Goal: Check status: Check status

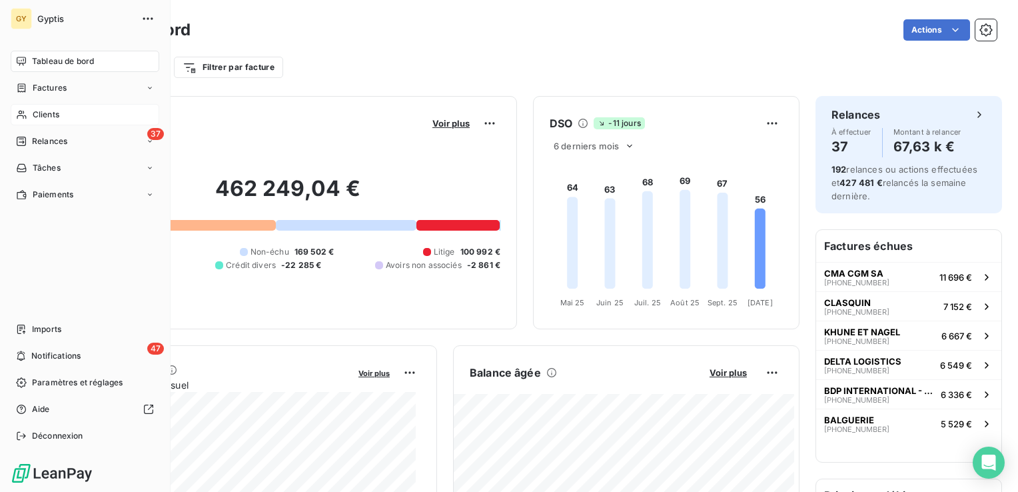
click at [38, 112] on span "Clients" at bounding box center [46, 115] width 27 height 12
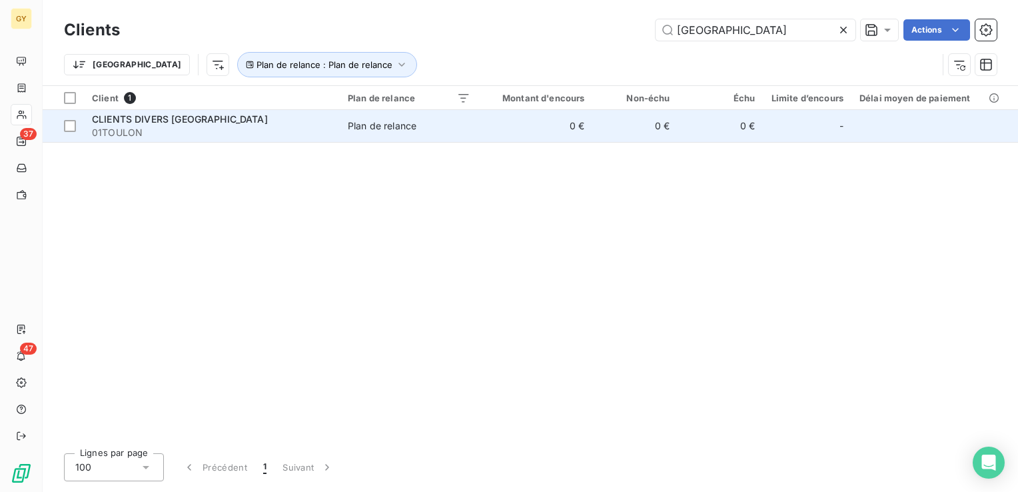
type input "[GEOGRAPHIC_DATA]"
click at [382, 124] on div "Plan de relance" at bounding box center [382, 125] width 69 height 13
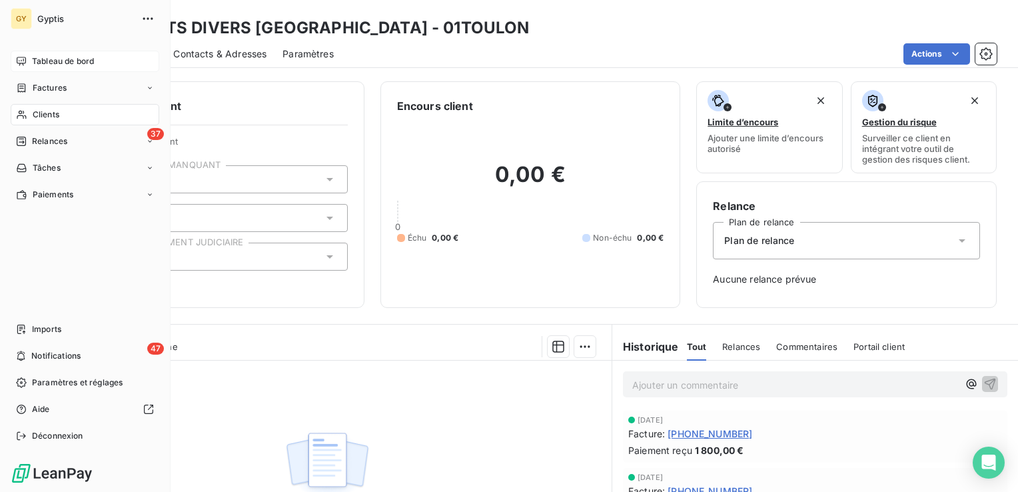
click at [70, 65] on span "Tableau de bord" at bounding box center [63, 61] width 62 height 12
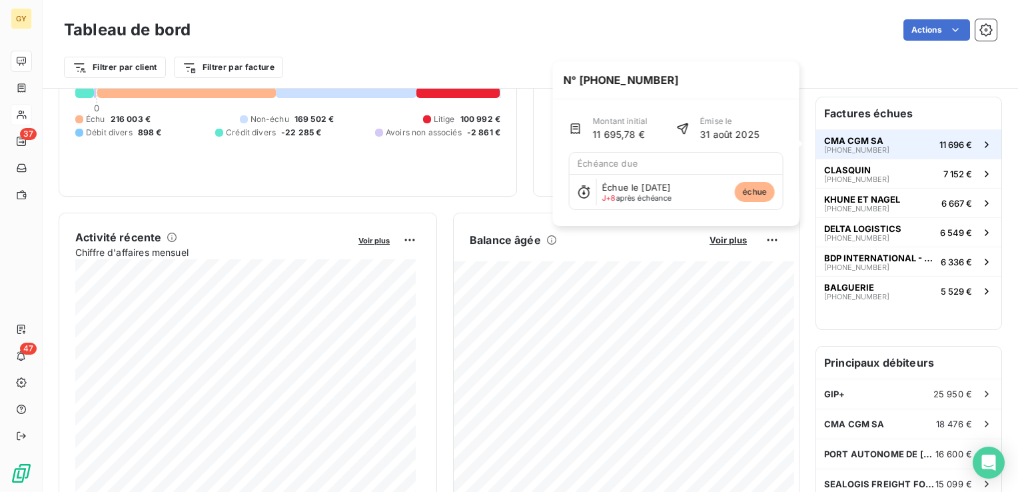
scroll to position [67, 0]
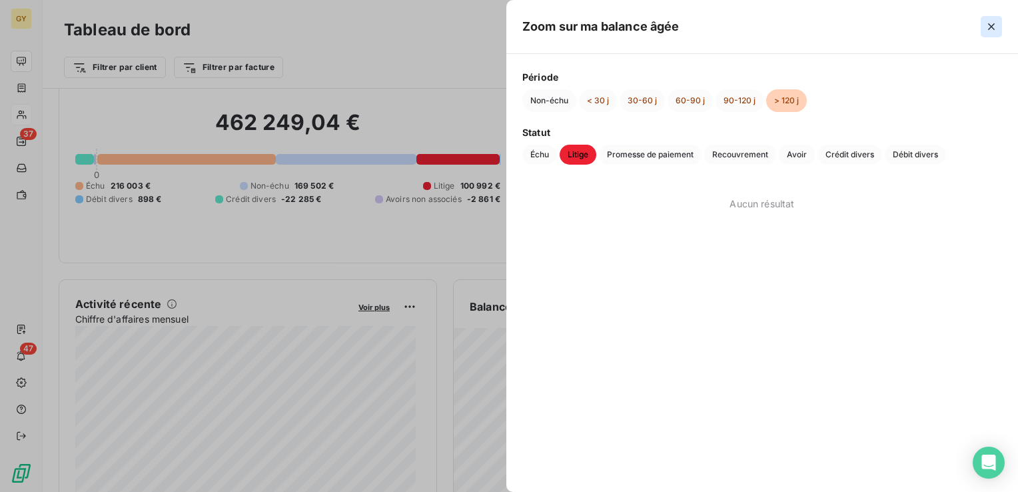
click at [994, 28] on icon "button" at bounding box center [991, 26] width 13 height 13
click at [989, 28] on icon "button" at bounding box center [991, 26] width 13 height 13
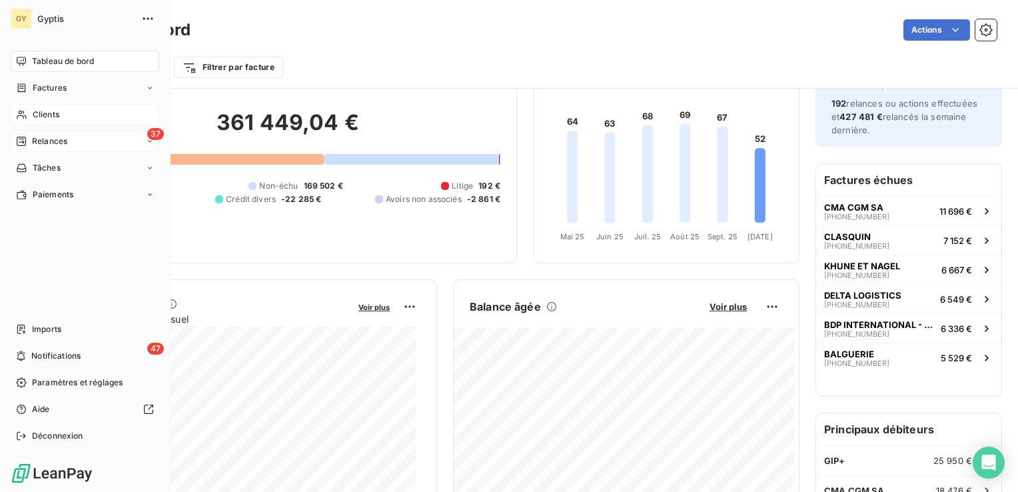
click at [28, 149] on div "37 Relances" at bounding box center [85, 141] width 149 height 21
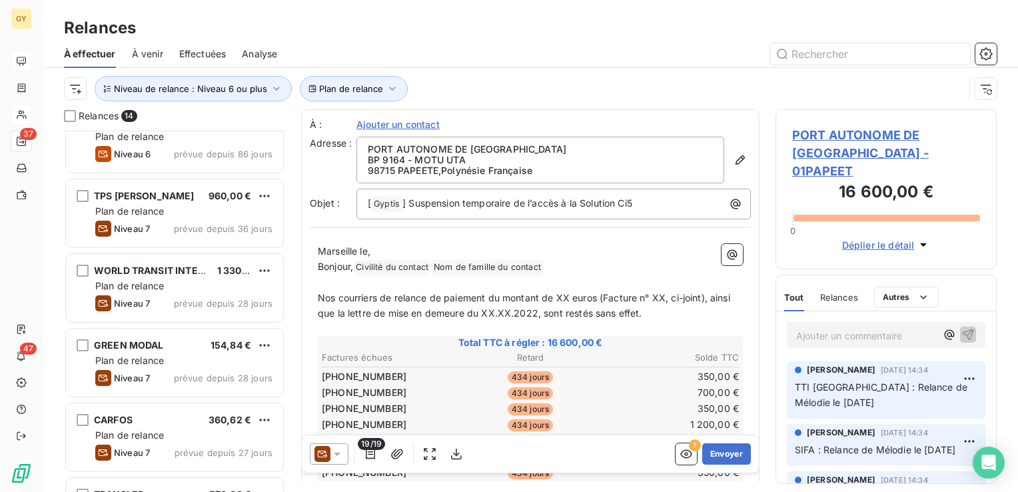
scroll to position [267, 0]
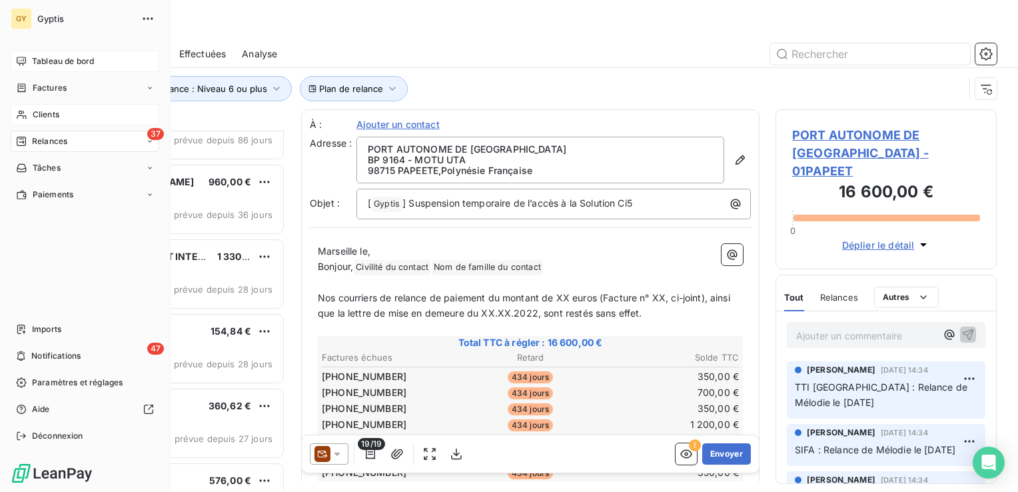
click at [57, 60] on span "Tableau de bord" at bounding box center [63, 61] width 62 height 12
